Goal: Task Accomplishment & Management: Complete application form

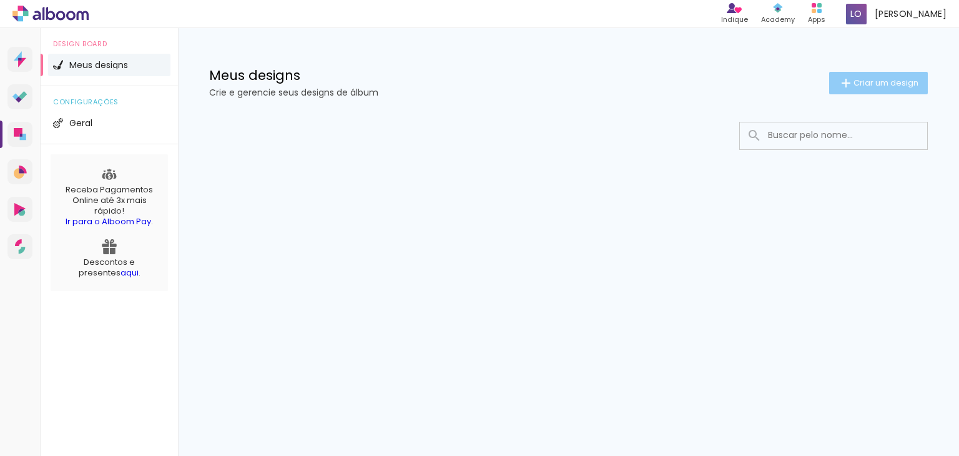
click at [889, 84] on span "Criar um design" at bounding box center [886, 83] width 65 height 8
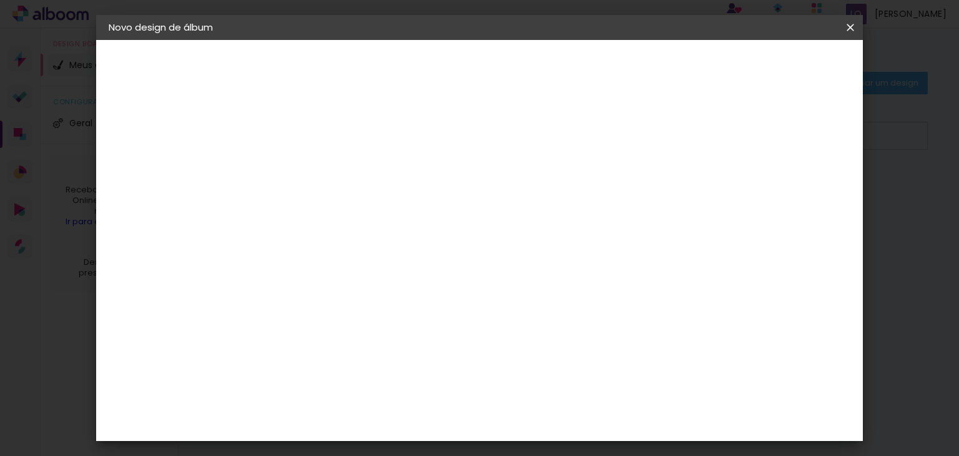
click at [317, 181] on paper-input-container "Título do álbum" at bounding box center [313, 168] width 9 height 32
type input "teste"
type paper-input "teste"
click at [0, 0] on slot "Avançar" at bounding box center [0, 0] width 0 height 0
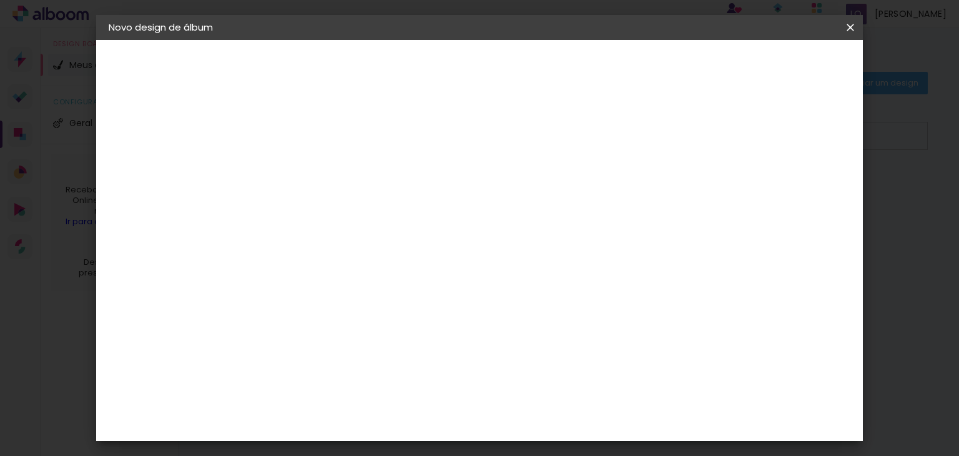
click at [398, 138] on input "[GEOGRAPHIC_DATA]" at bounding box center [340, 137] width 116 height 16
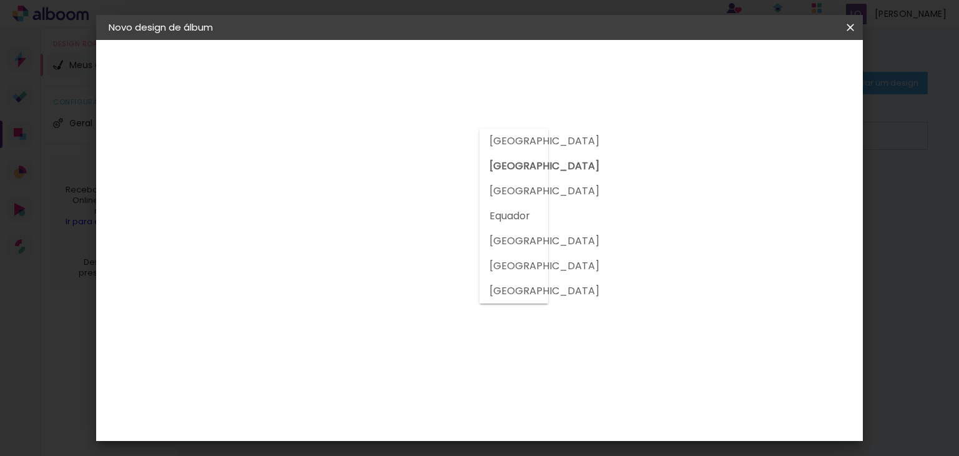
click at [0, 0] on slot "[GEOGRAPHIC_DATA]" at bounding box center [0, 0] width 0 height 0
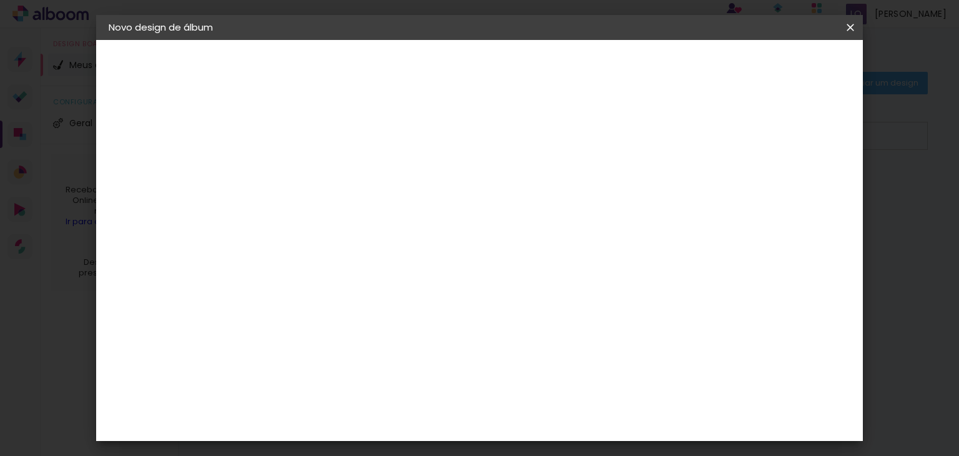
click at [0, 0] on slot "Tamanho Livre" at bounding box center [0, 0] width 0 height 0
click at [0, 0] on slot "Avançar" at bounding box center [0, 0] width 0 height 0
click at [448, 192] on span "cm" at bounding box center [455, 195] width 15 height 19
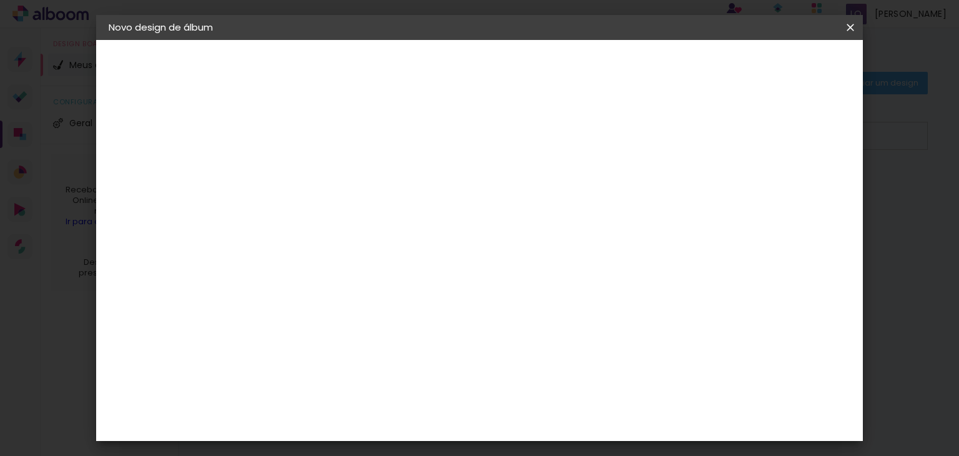
click at [711, 143] on div at bounding box center [704, 143] width 11 height 11
type paper-checkbox "on"
click at [711, 143] on div at bounding box center [704, 143] width 11 height 11
click at [280, 338] on input "30" at bounding box center [273, 343] width 32 height 19
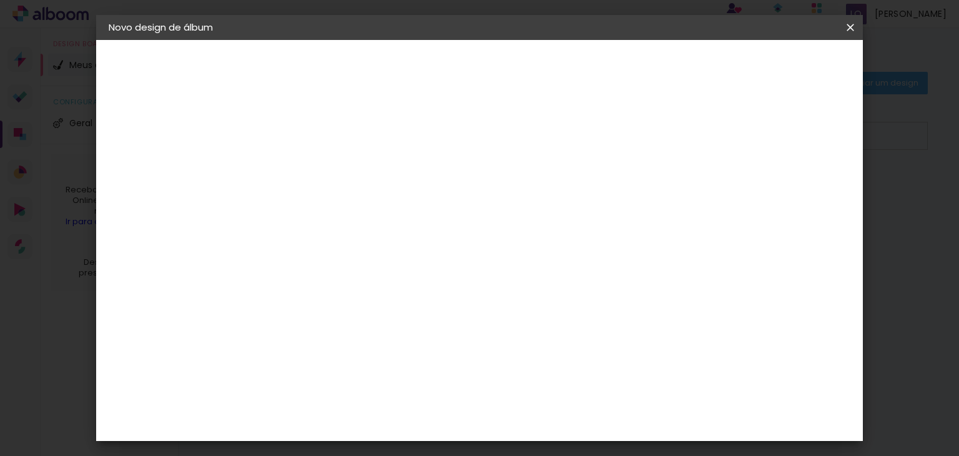
drag, startPoint x: 289, startPoint y: 343, endPoint x: 267, endPoint y: 343, distance: 21.9
click at [268, 343] on input "30" at bounding box center [273, 343] width 32 height 19
type input "21"
type paper-input "21"
drag, startPoint x: 445, startPoint y: 192, endPoint x: 434, endPoint y: 195, distance: 11.1
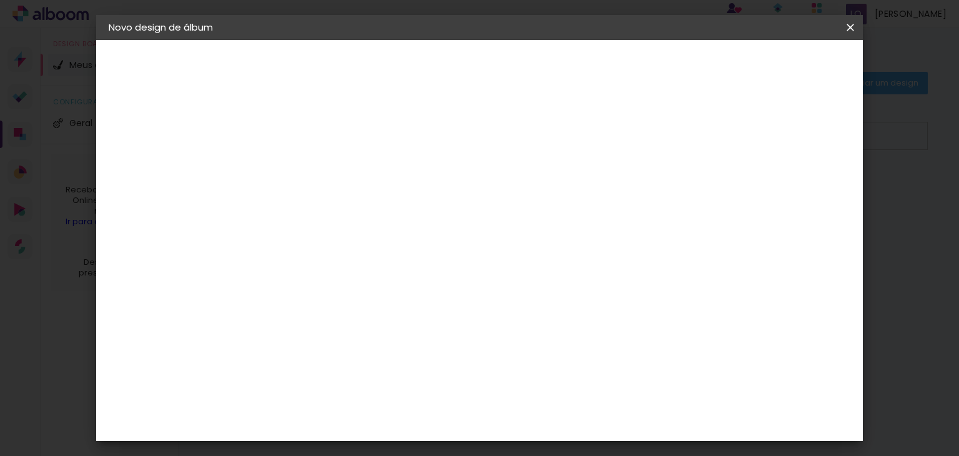
click at [435, 195] on span "30" at bounding box center [437, 195] width 21 height 19
click at [433, 190] on span "30" at bounding box center [437, 195] width 21 height 19
click at [437, 195] on span "30" at bounding box center [437, 195] width 21 height 19
drag, startPoint x: 432, startPoint y: 195, endPoint x: 452, endPoint y: 195, distance: 20.6
click at [452, 195] on div "30 cm" at bounding box center [444, 195] width 222 height 31
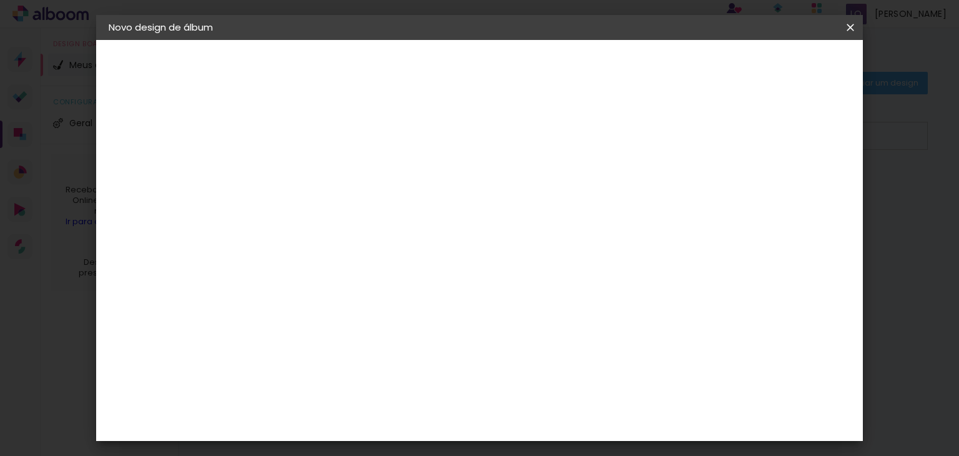
click at [437, 197] on span "30" at bounding box center [437, 195] width 21 height 19
click at [432, 195] on span "30" at bounding box center [437, 195] width 21 height 19
click at [433, 127] on span "30" at bounding box center [437, 133] width 21 height 19
drag, startPoint x: 289, startPoint y: 245, endPoint x: 266, endPoint y: 252, distance: 23.5
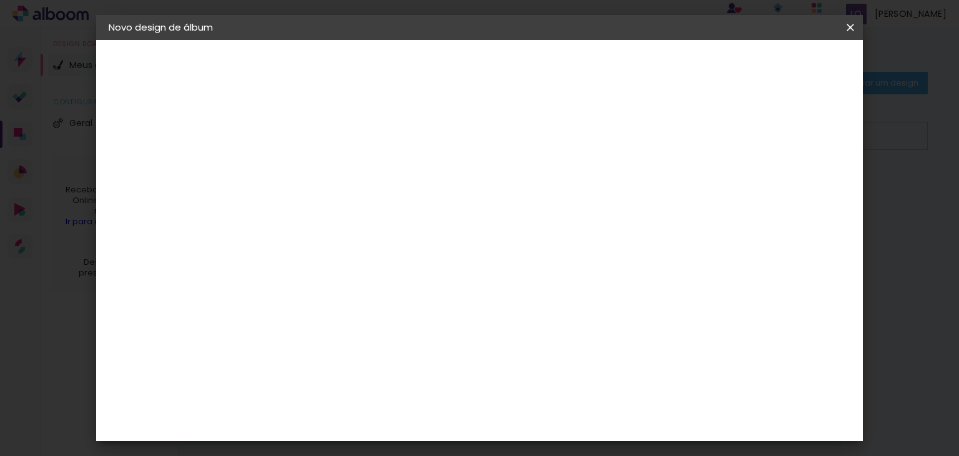
click at [266, 252] on input "21" at bounding box center [273, 248] width 32 height 19
type input "2"
type input "21"
click at [442, 192] on span "30" at bounding box center [437, 195] width 21 height 19
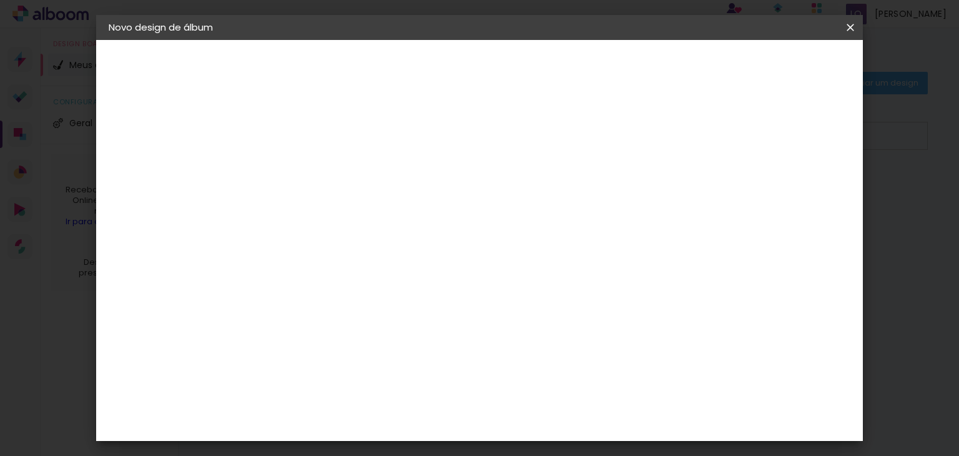
click at [711, 138] on div at bounding box center [704, 143] width 11 height 11
drag, startPoint x: 561, startPoint y: 373, endPoint x: 516, endPoint y: 370, distance: 45.0
click at [516, 373] on div "cm" at bounding box center [555, 378] width 445 height 44
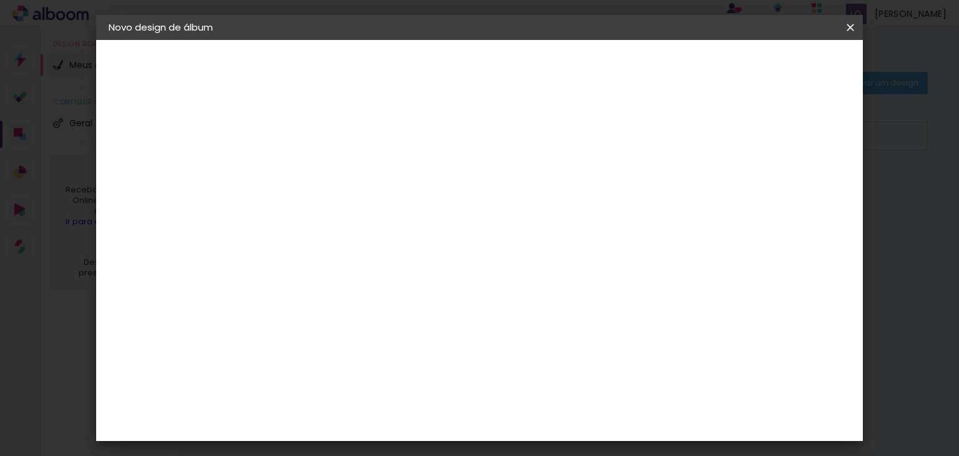
scroll to position [312, 0]
type input "3"
type input "25"
type paper-input "25"
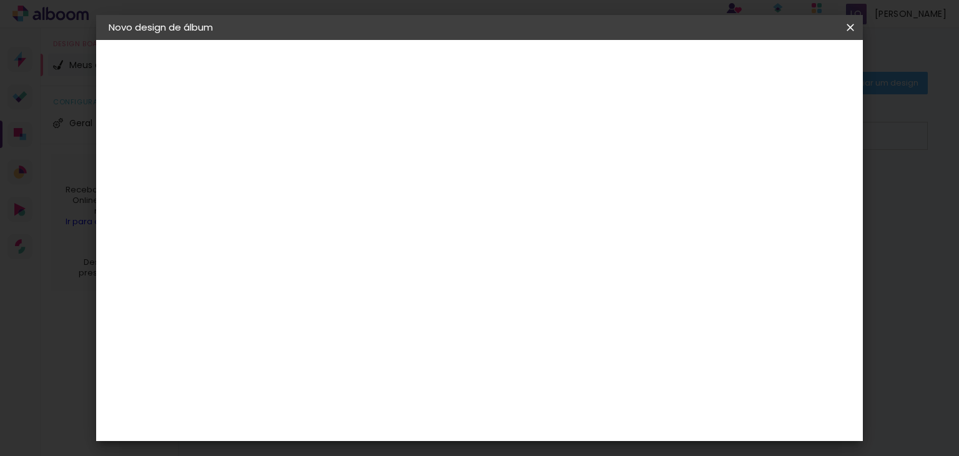
click at [737, 68] on paper-input-container "5 mm" at bounding box center [719, 82] width 50 height 31
click at [0, 0] on slot "Voltar" at bounding box center [0, 0] width 0 height 0
click at [0, 0] on slot "Tamanho Livre" at bounding box center [0, 0] width 0 height 0
click at [0, 0] on slot "Avançar" at bounding box center [0, 0] width 0 height 0
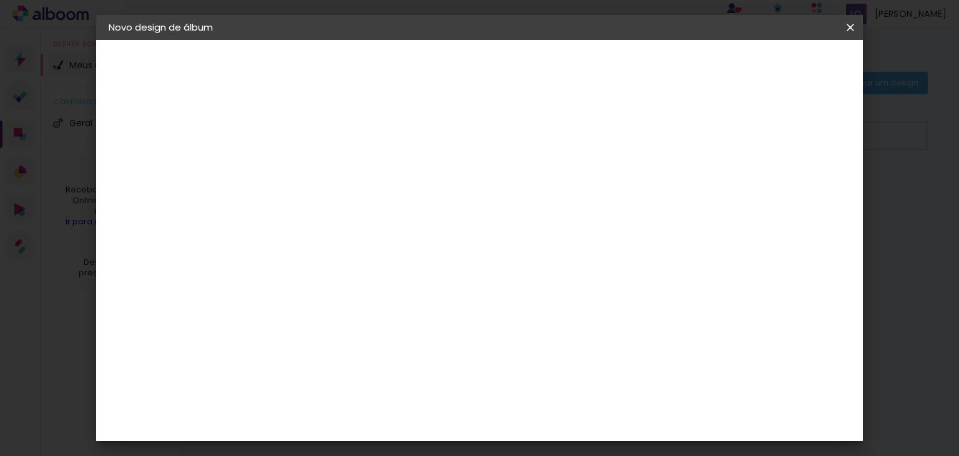
scroll to position [216, 0]
click at [475, 267] on span "12.5" at bounding box center [474, 276] width 29 height 19
drag, startPoint x: 563, startPoint y: 415, endPoint x: 525, endPoint y: 411, distance: 38.3
click at [527, 414] on div "cm" at bounding box center [556, 421] width 299 height 44
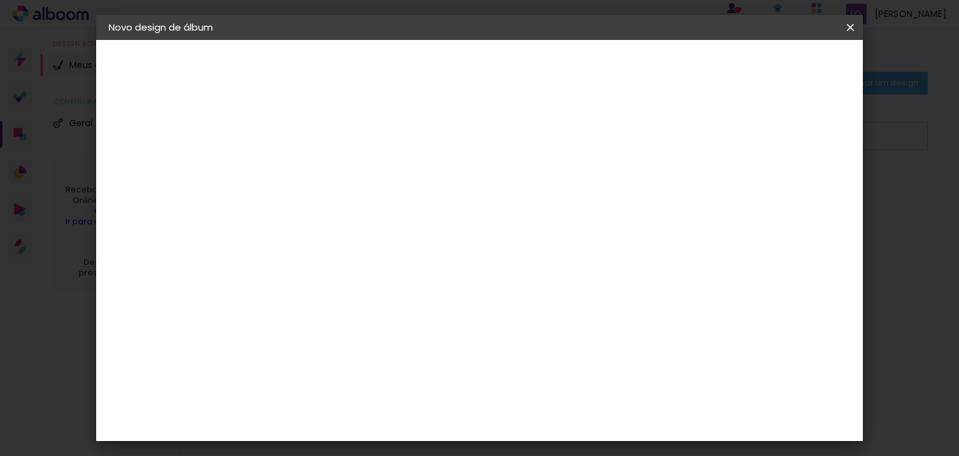
scroll to position [498, 0]
type input "60"
type paper-input "60"
drag, startPoint x: 290, startPoint y: 309, endPoint x: 269, endPoint y: 313, distance: 21.1
click at [269, 313] on div "21" at bounding box center [280, 310] width 47 height 19
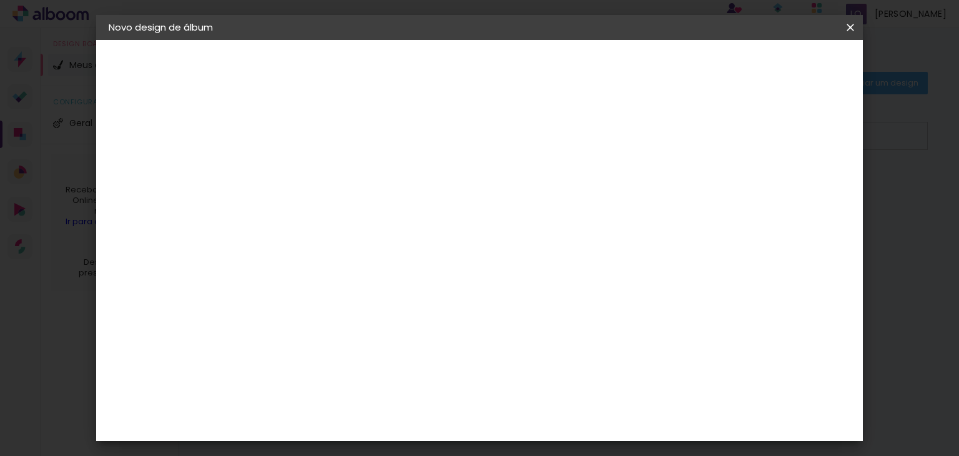
click at [0, 0] on slot "Voltar" at bounding box center [0, 0] width 0 height 0
click at [849, 22] on iron-icon at bounding box center [850, 27] width 15 height 12
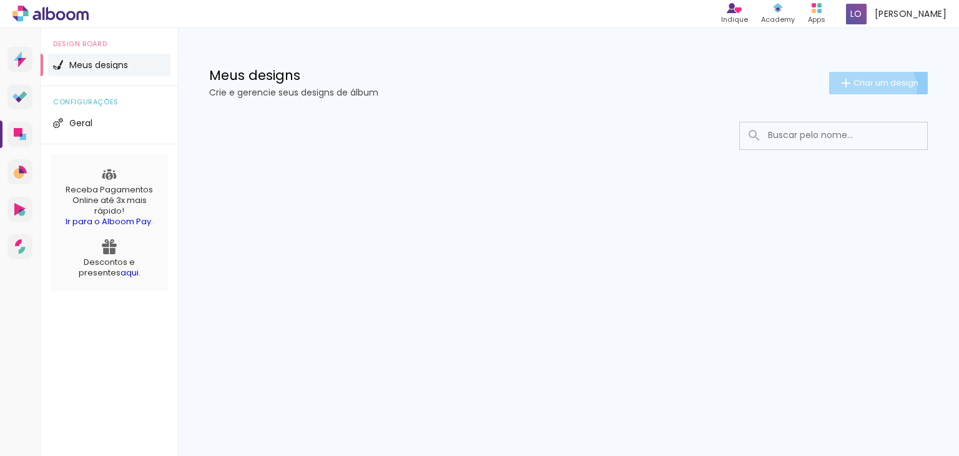
click at [866, 89] on paper-button "Criar um design" at bounding box center [878, 83] width 99 height 22
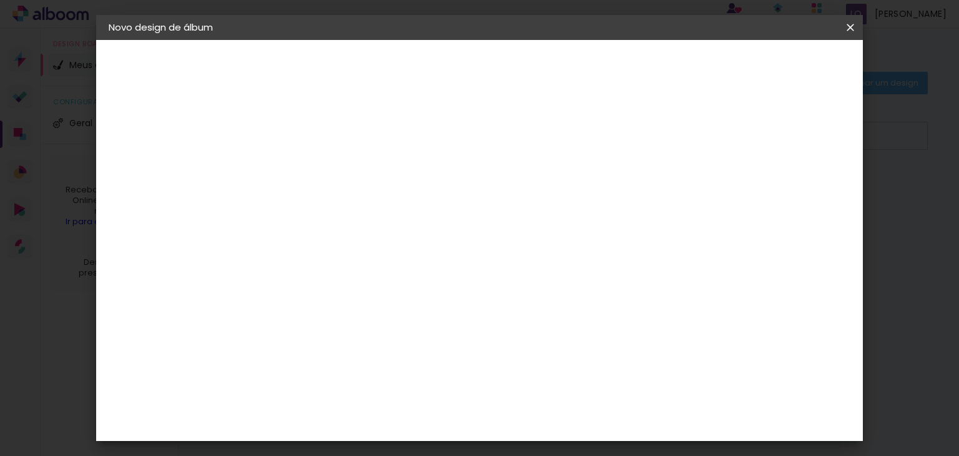
click at [313, 158] on input at bounding box center [313, 167] width 0 height 19
click at [313, 169] on input at bounding box center [313, 167] width 0 height 19
type input "teste"
click at [441, 63] on paper-button "Avançar" at bounding box center [410, 66] width 61 height 21
click at [546, 188] on paper-item "Tamanho Livre" at bounding box center [487, 189] width 120 height 27
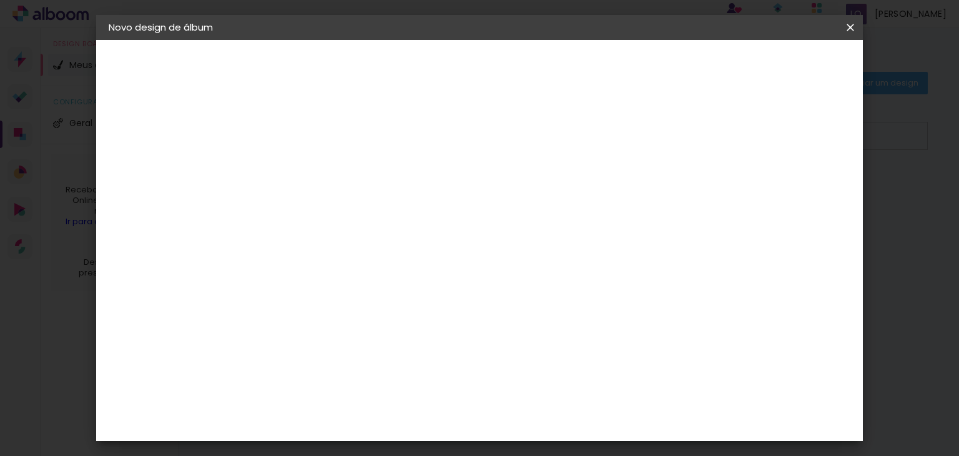
click at [546, 69] on paper-button "Avançar" at bounding box center [515, 66] width 61 height 21
drag, startPoint x: 288, startPoint y: 295, endPoint x: 272, endPoint y: 298, distance: 16.4
click at [272, 298] on input "21" at bounding box center [273, 298] width 32 height 19
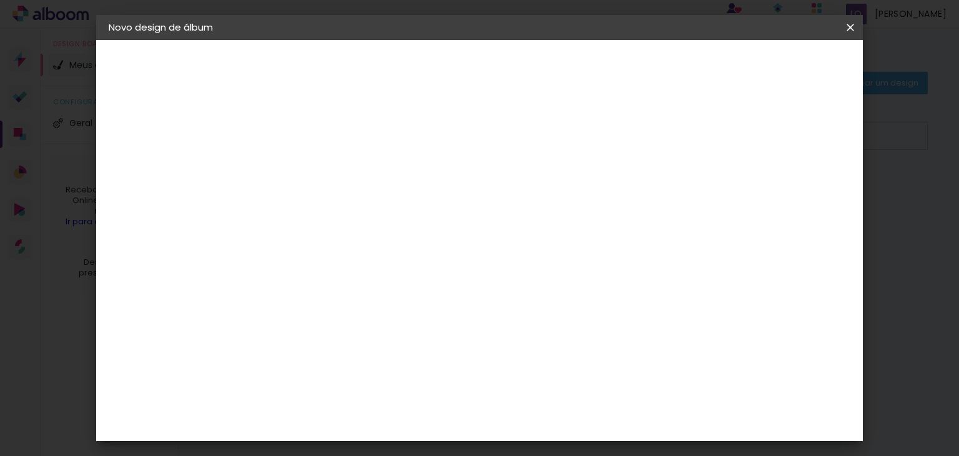
type input "30"
type paper-input "30"
click at [804, 133] on div "30 cm cm cm mm A maioria das encadernadoras sugere 5mm de sangria." at bounding box center [531, 83] width 545 height 100
click at [697, 70] on paper-button "Voltar" at bounding box center [671, 66] width 51 height 21
click at [850, 31] on iron-icon at bounding box center [850, 27] width 15 height 12
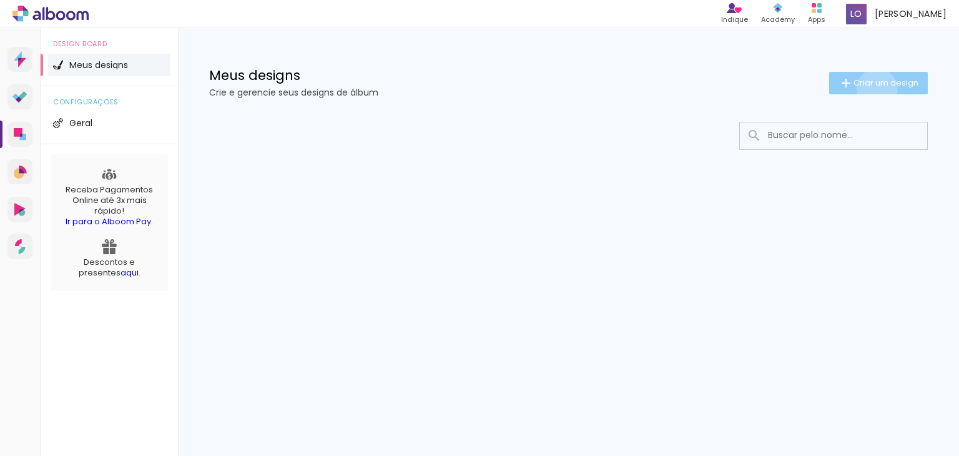
click at [875, 89] on paper-button "Criar um design" at bounding box center [878, 83] width 99 height 22
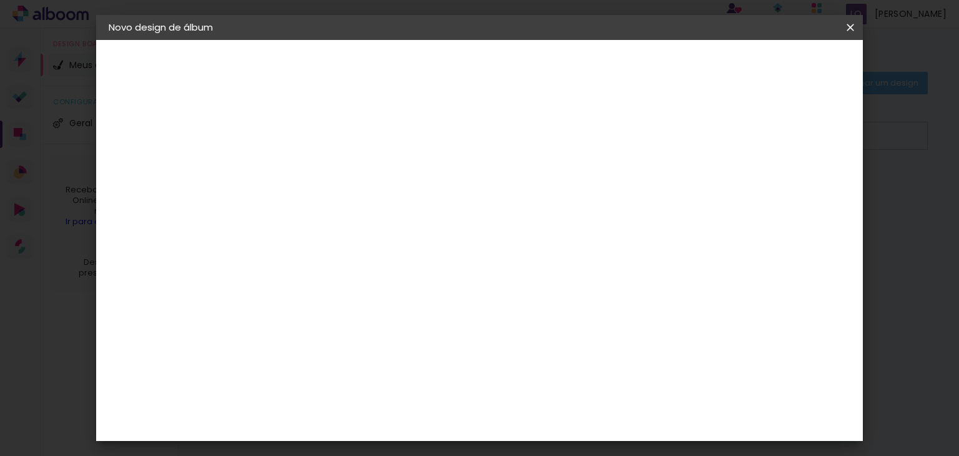
click at [313, 165] on input at bounding box center [313, 167] width 0 height 19
type input "teste"
type paper-input "teste"
click at [0, 0] on slot "Avançar" at bounding box center [0, 0] width 0 height 0
click at [546, 191] on paper-item "Tamanho Livre" at bounding box center [487, 189] width 120 height 27
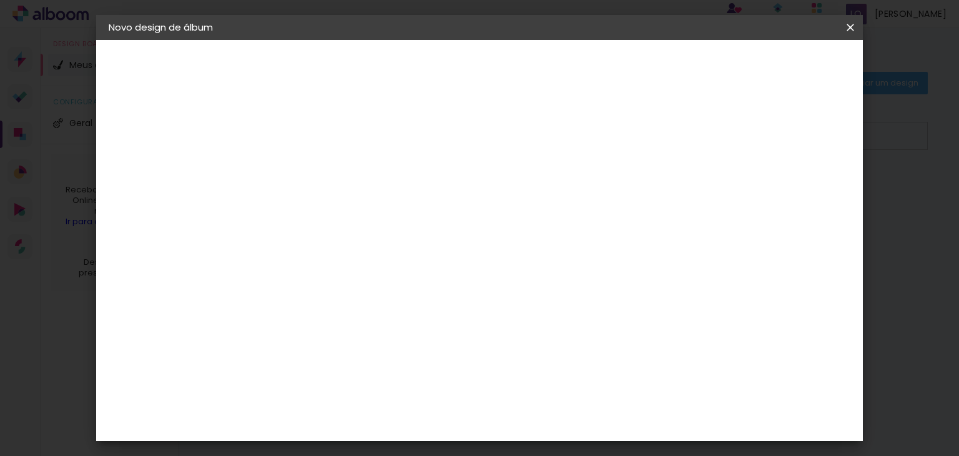
click at [546, 72] on paper-button "Avançar" at bounding box center [515, 66] width 61 height 21
drag, startPoint x: 290, startPoint y: 343, endPoint x: 270, endPoint y: 343, distance: 20.0
click at [270, 343] on div "30" at bounding box center [280, 343] width 47 height 19
type input "3"
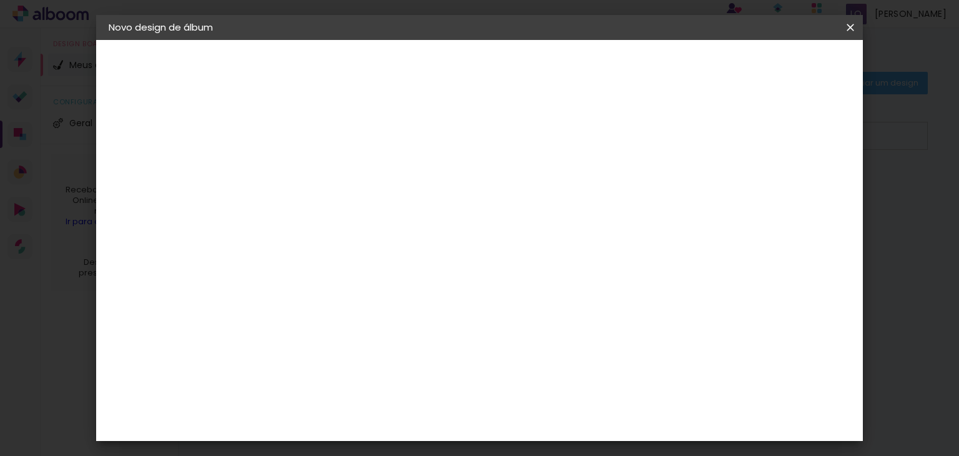
type input "25"
type paper-input "25"
click at [565, 348] on input "60" at bounding box center [549, 344] width 32 height 19
type input "6"
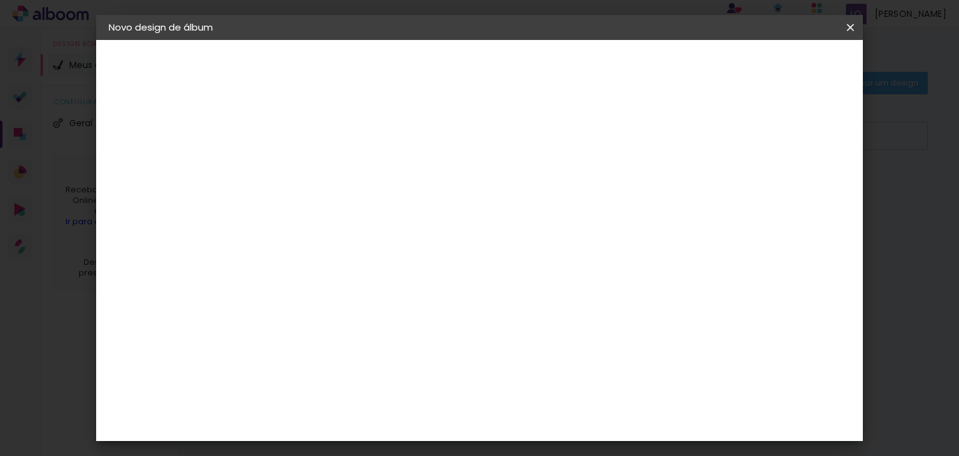
type input "30"
type paper-input "30"
type input "3"
type input "60"
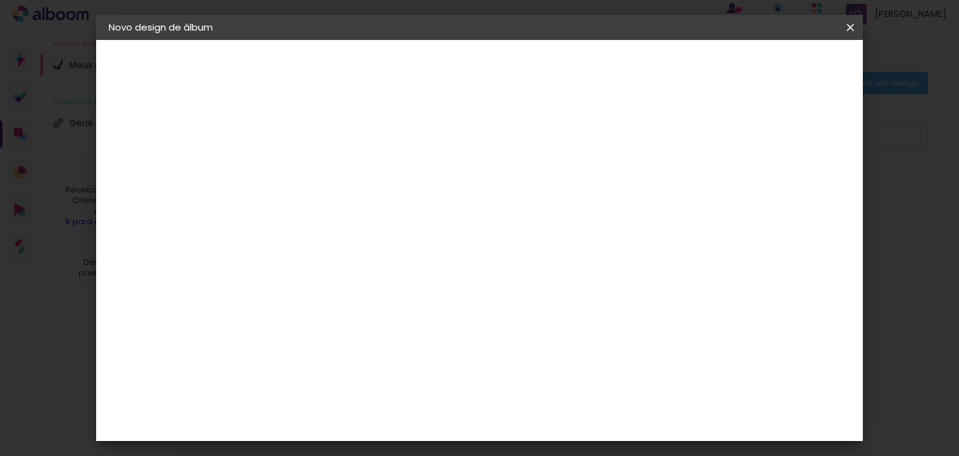
type paper-input "60"
drag, startPoint x: 287, startPoint y: 325, endPoint x: 259, endPoint y: 326, distance: 28.1
click at [259, 326] on input "25" at bounding box center [273, 325] width 32 height 19
type input "30"
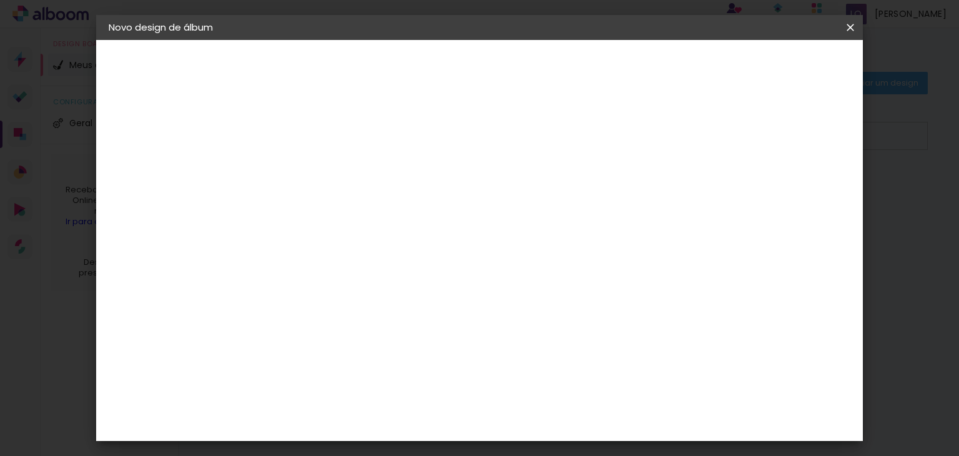
type paper-input "30"
click at [0, 0] on slot "Voltar" at bounding box center [0, 0] width 0 height 0
click at [0, 0] on slot "Tamanho Livre" at bounding box center [0, 0] width 0 height 0
click at [0, 0] on slot "Avançar" at bounding box center [0, 0] width 0 height 0
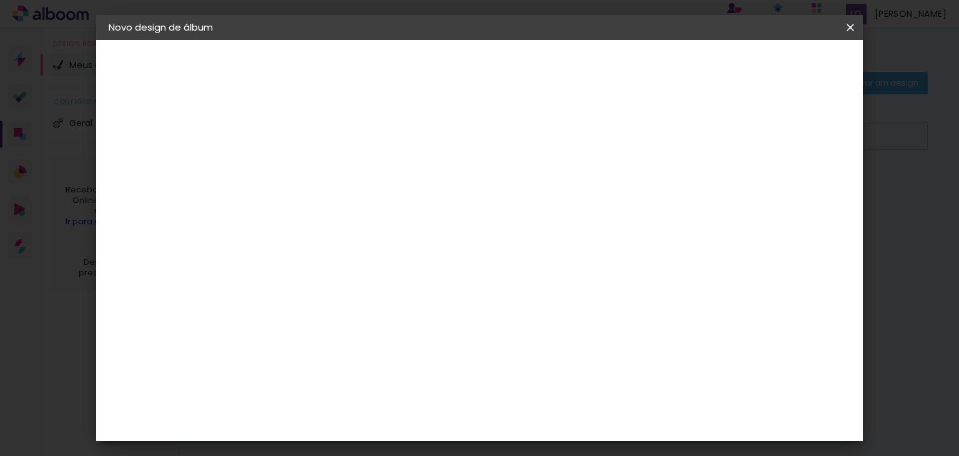
scroll to position [125, 0]
click at [850, 24] on iron-icon at bounding box center [850, 27] width 15 height 12
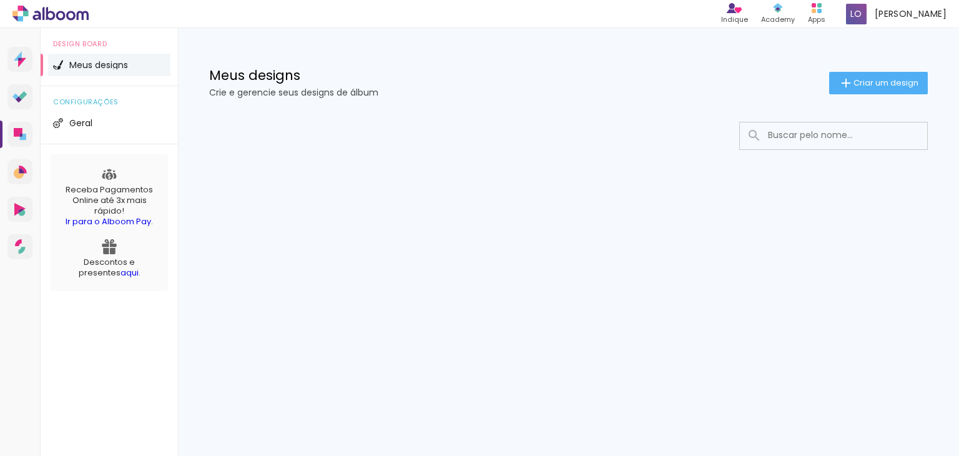
click at [742, 280] on div "Prosite Website + Landing pages Proof Sistema de seleção e venda de fotos Desig…" at bounding box center [479, 242] width 959 height 428
